Goal: Check status: Check status

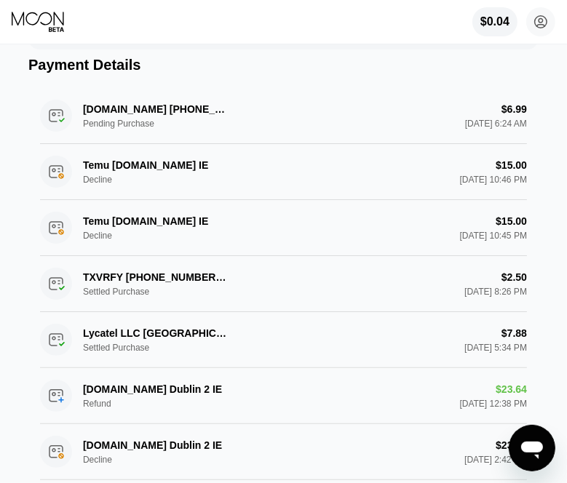
scroll to position [388, 0]
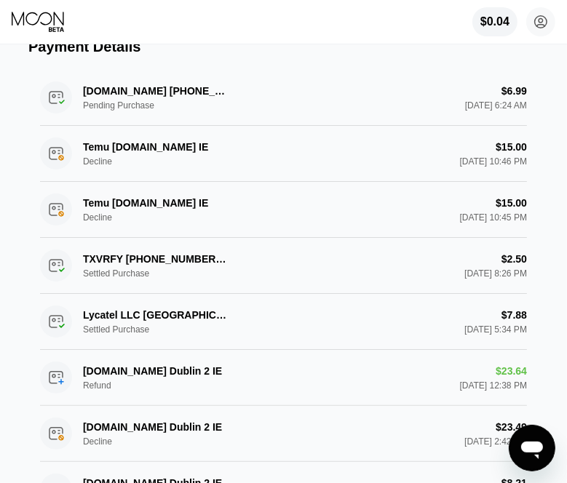
click at [119, 103] on div "KLINGAI.COM +8653952609 SG Pending Purchase $6.99 Sep 25, 2025 6:24 AM" at bounding box center [283, 98] width 487 height 56
